Goal: Check status: Check status

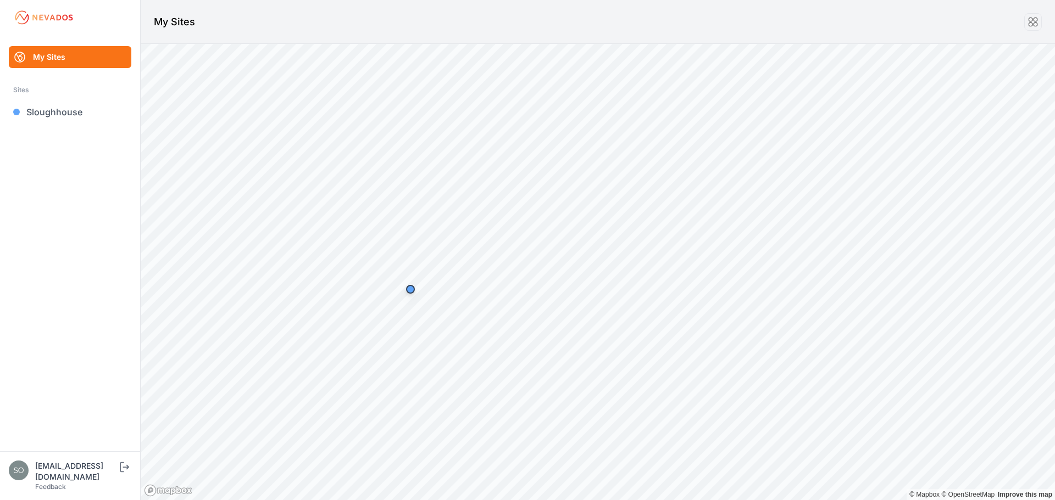
click at [125, 470] on div "[EMAIL_ADDRESS][DOMAIN_NAME] Feedback Log out" at bounding box center [70, 476] width 141 height 49
click at [125, 474] on icon "submit" at bounding box center [125, 467] width 14 height 13
click at [53, 110] on link "Sloughhouse" at bounding box center [70, 112] width 122 height 22
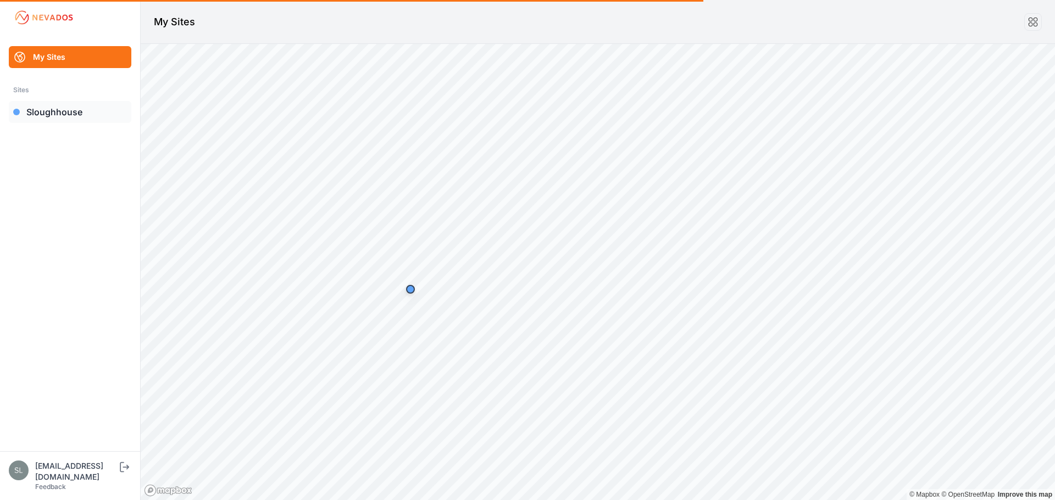
click at [53, 110] on link "Sloughhouse" at bounding box center [70, 112] width 122 height 22
drag, startPoint x: 51, startPoint y: 109, endPoint x: 25, endPoint y: 119, distance: 27.3
click at [25, 119] on link "Sloughhouse" at bounding box center [70, 112] width 122 height 22
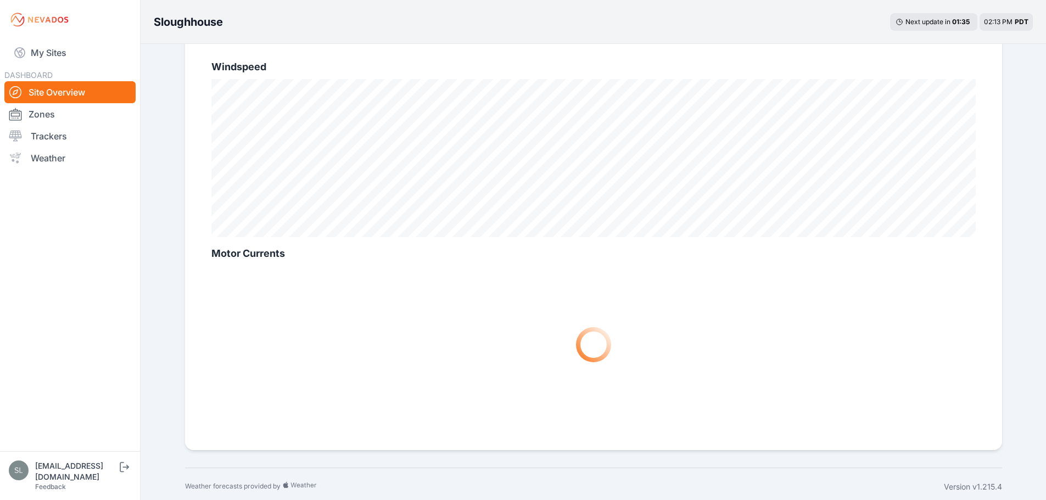
scroll to position [715, 0]
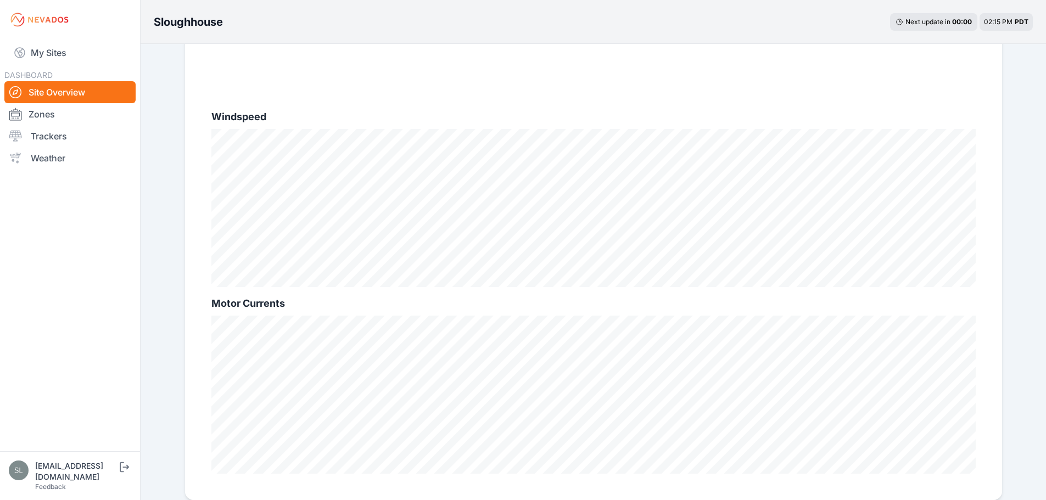
scroll to position [0, 0]
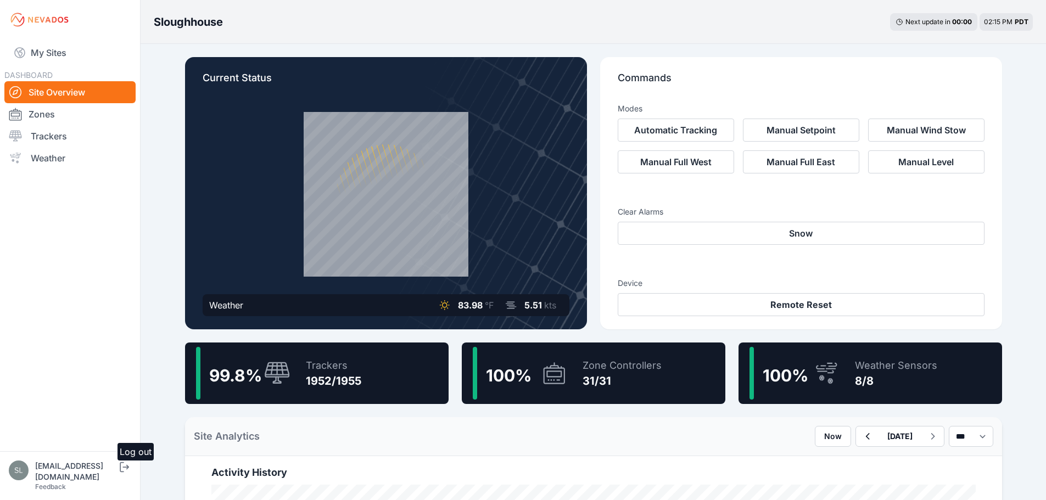
click at [131, 474] on icon "submit" at bounding box center [125, 467] width 14 height 13
